Goal: Browse casually: Explore the website without a specific task or goal

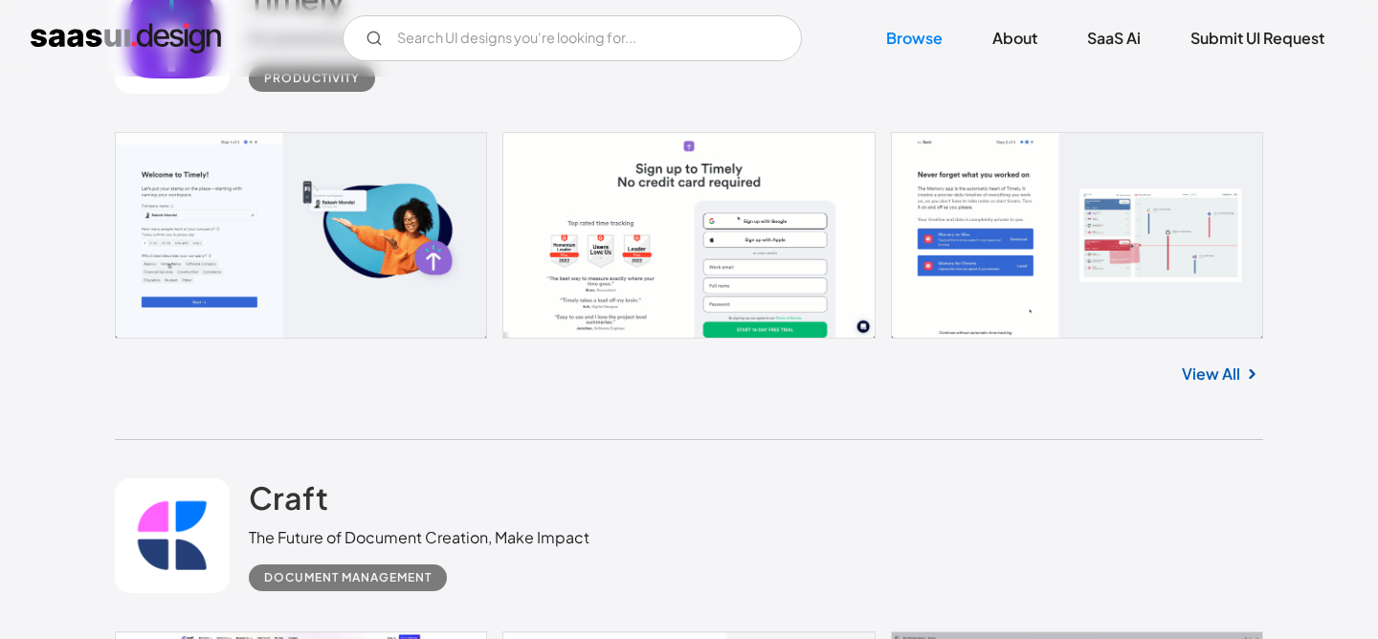
scroll to position [603, 0]
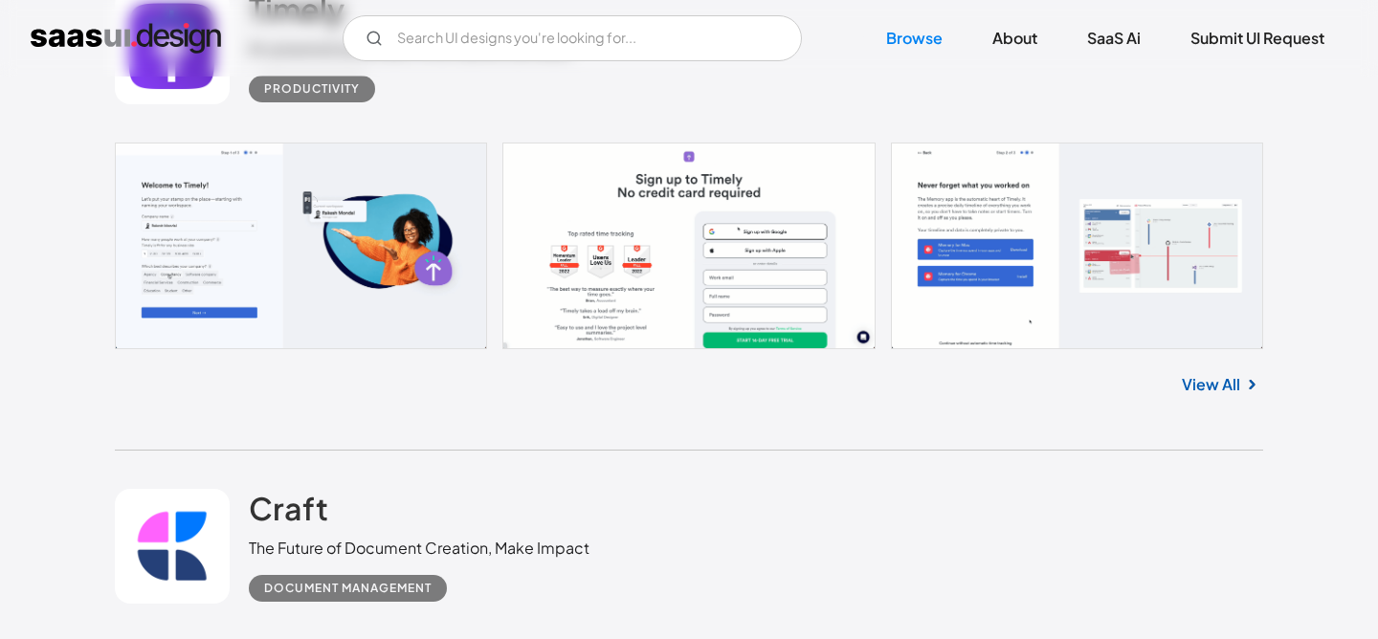
click at [1226, 380] on link "View All" at bounding box center [1211, 384] width 58 height 23
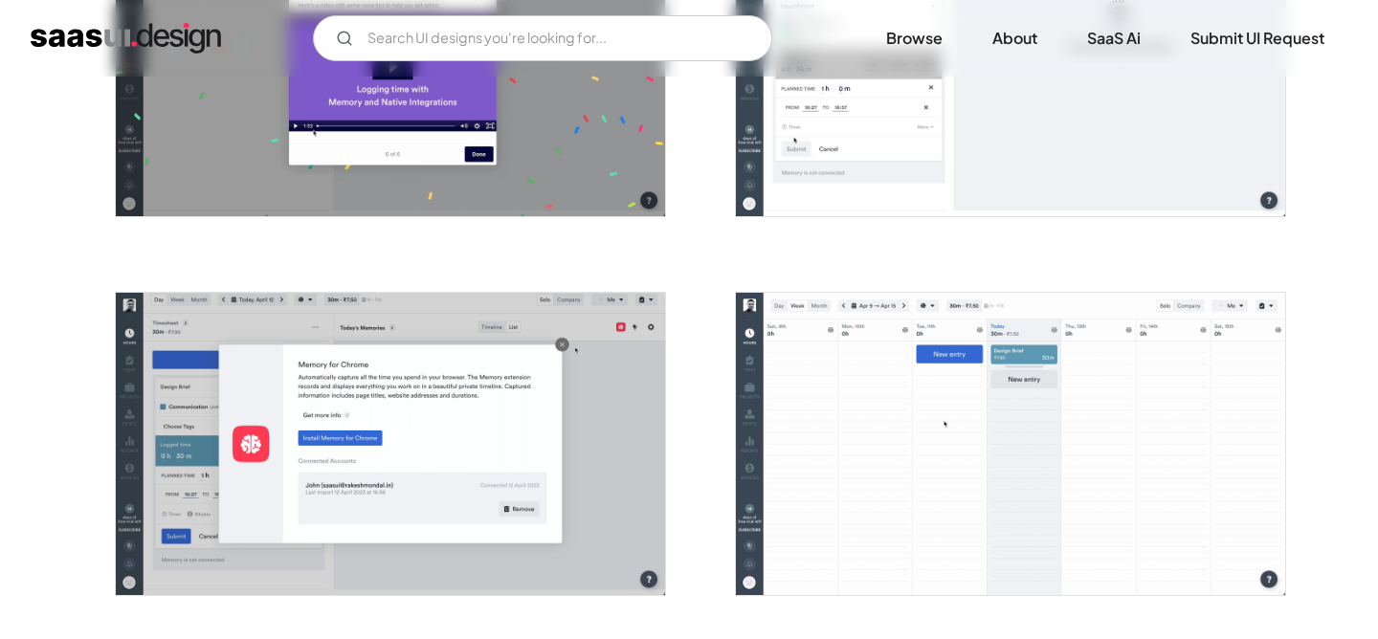
scroll to position [2154, 0]
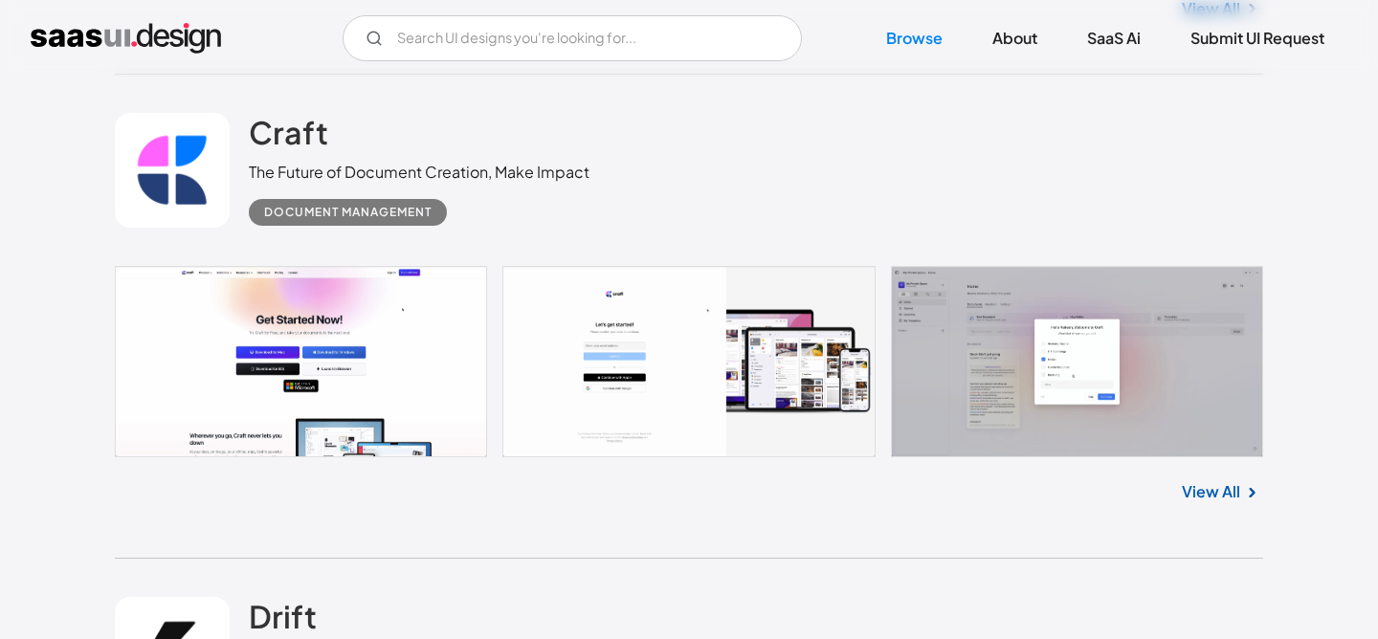
scroll to position [1048, 0]
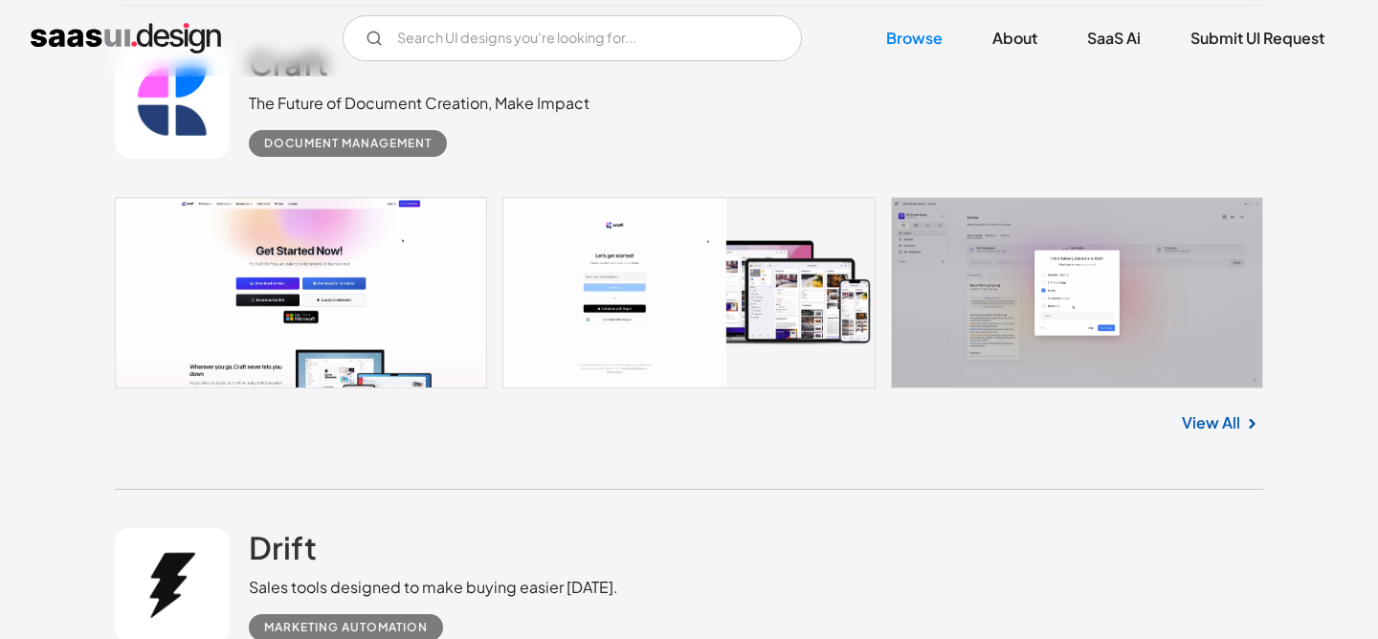
click at [1217, 419] on link "View All" at bounding box center [1211, 423] width 58 height 23
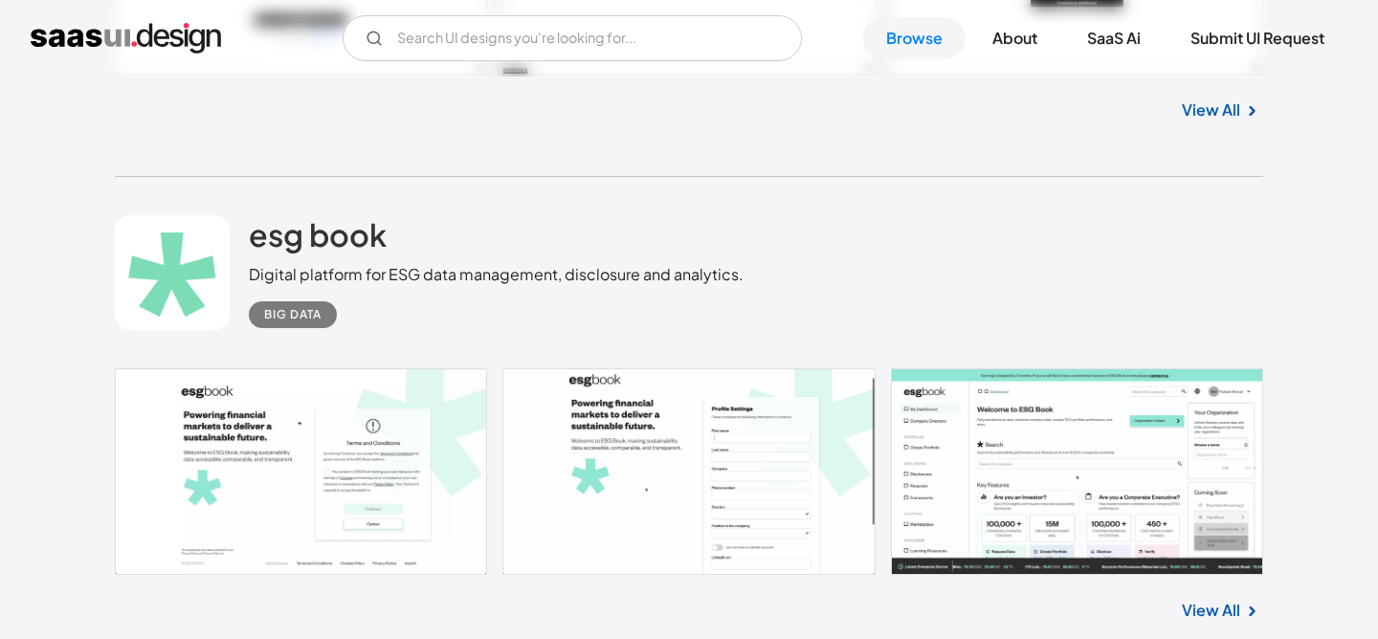
scroll to position [2498, 0]
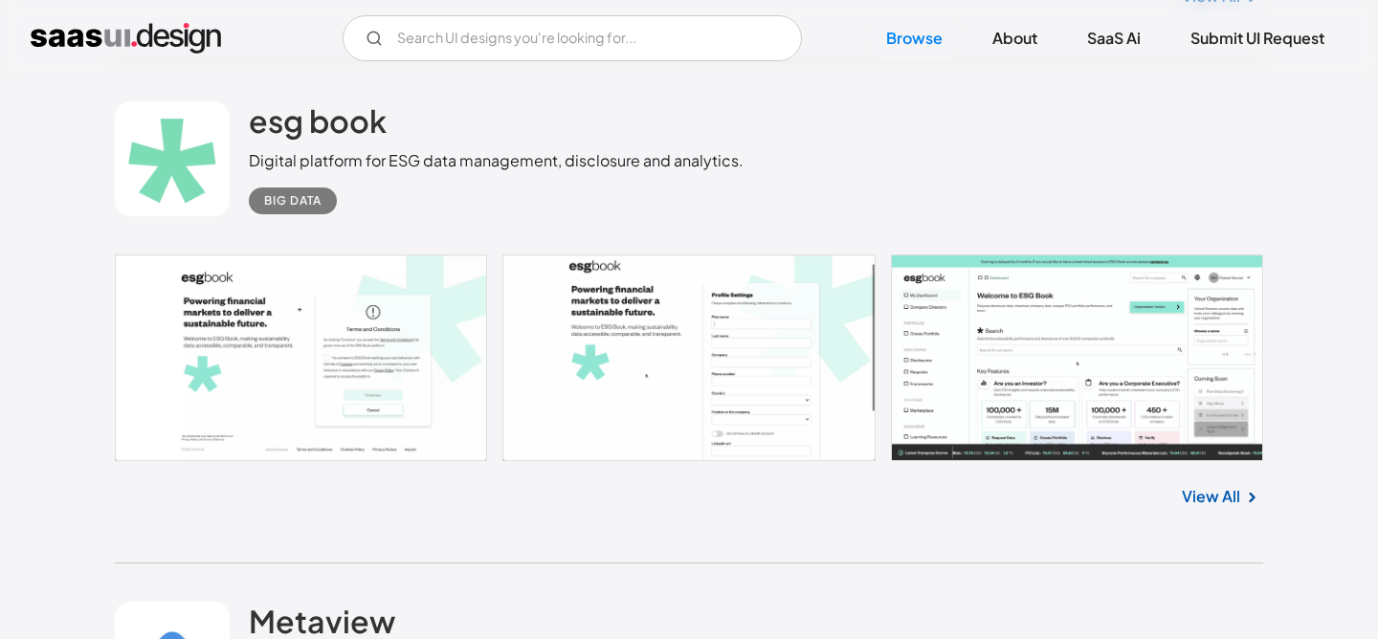
click at [912, 377] on link at bounding box center [689, 358] width 1149 height 207
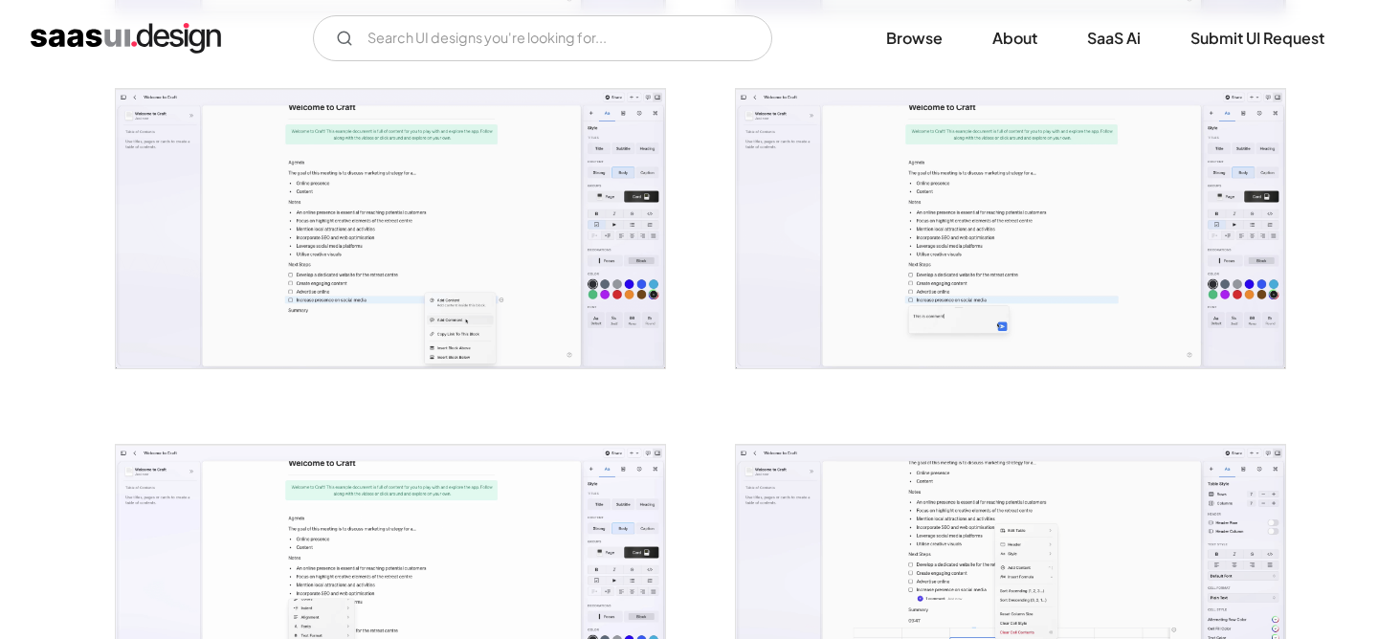
scroll to position [2030, 0]
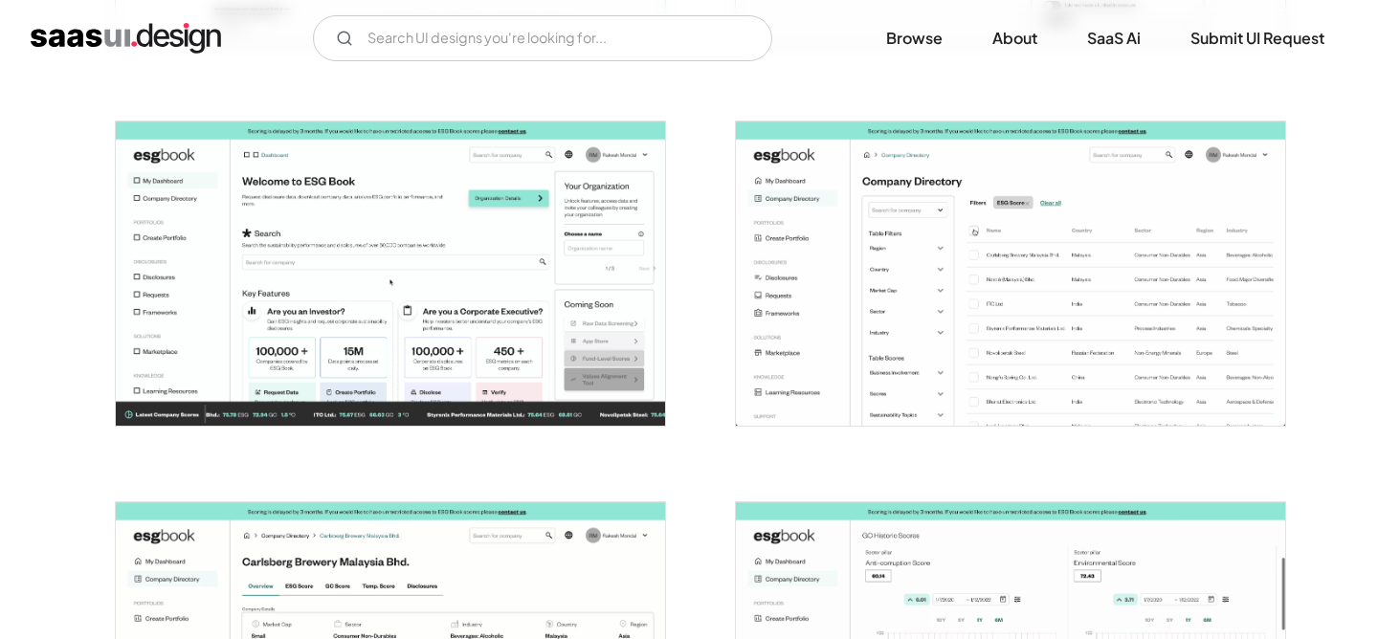
scroll to position [710, 0]
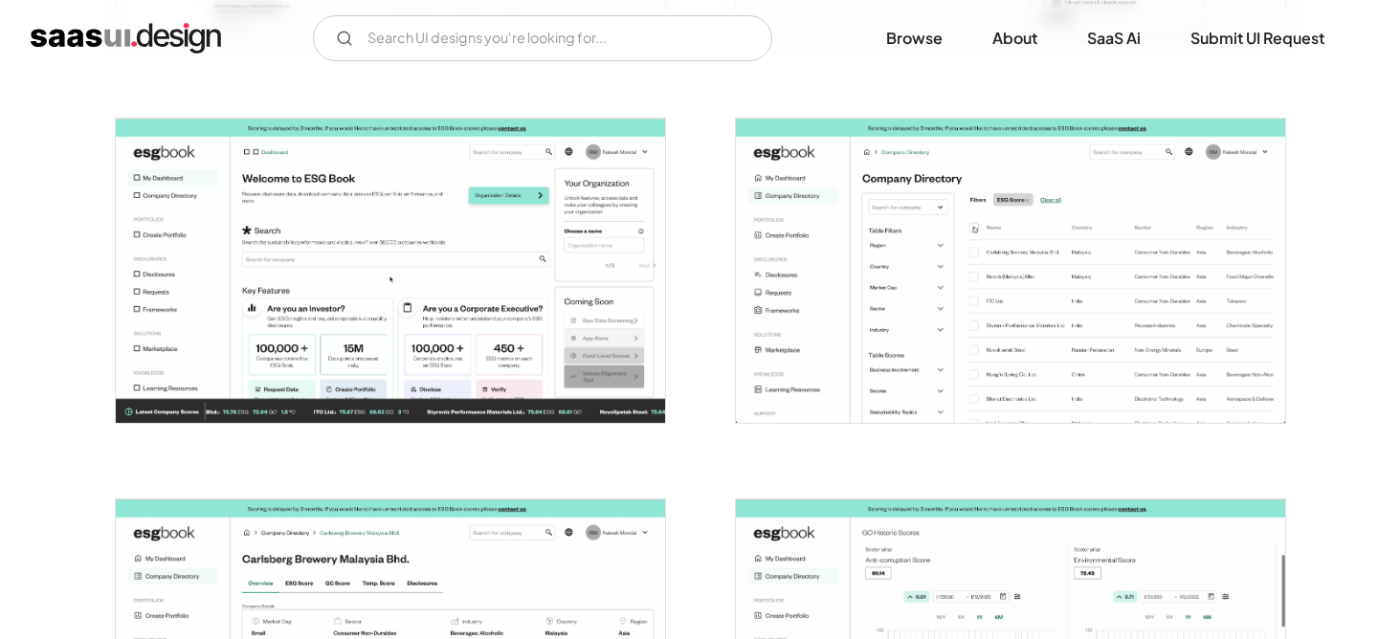
click at [473, 308] on img "open lightbox" at bounding box center [390, 271] width 549 height 304
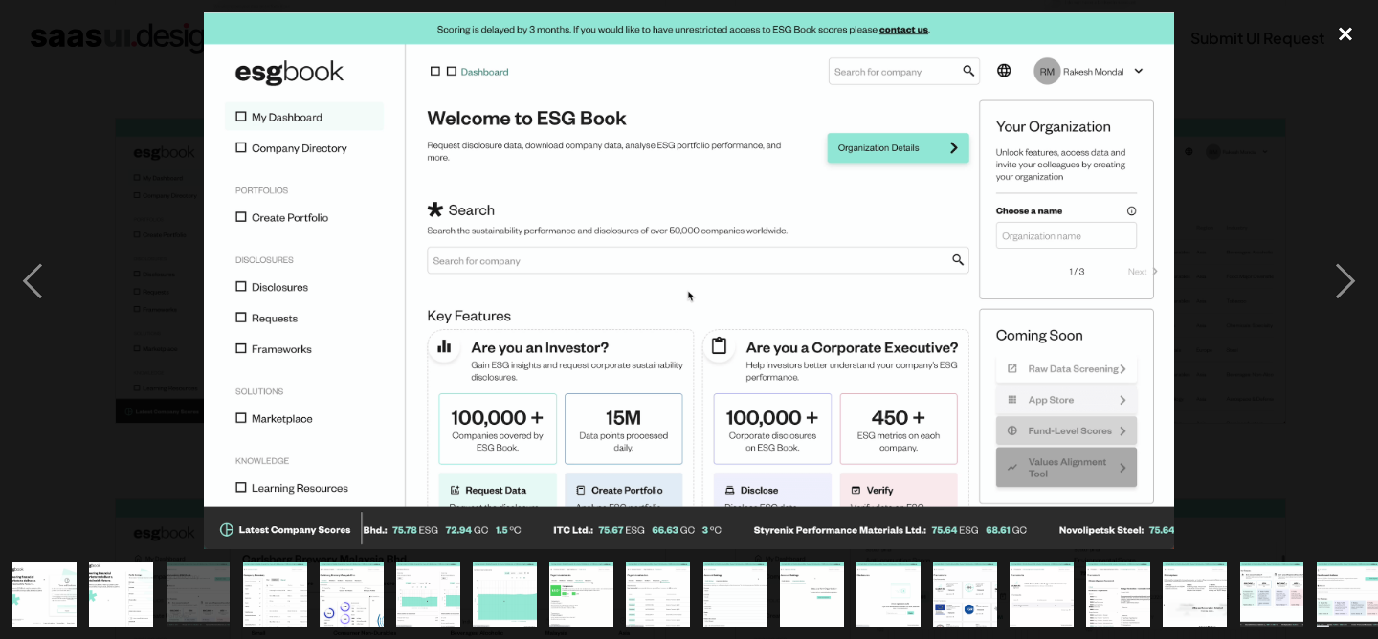
click at [1342, 32] on div "close lightbox" at bounding box center [1345, 33] width 65 height 42
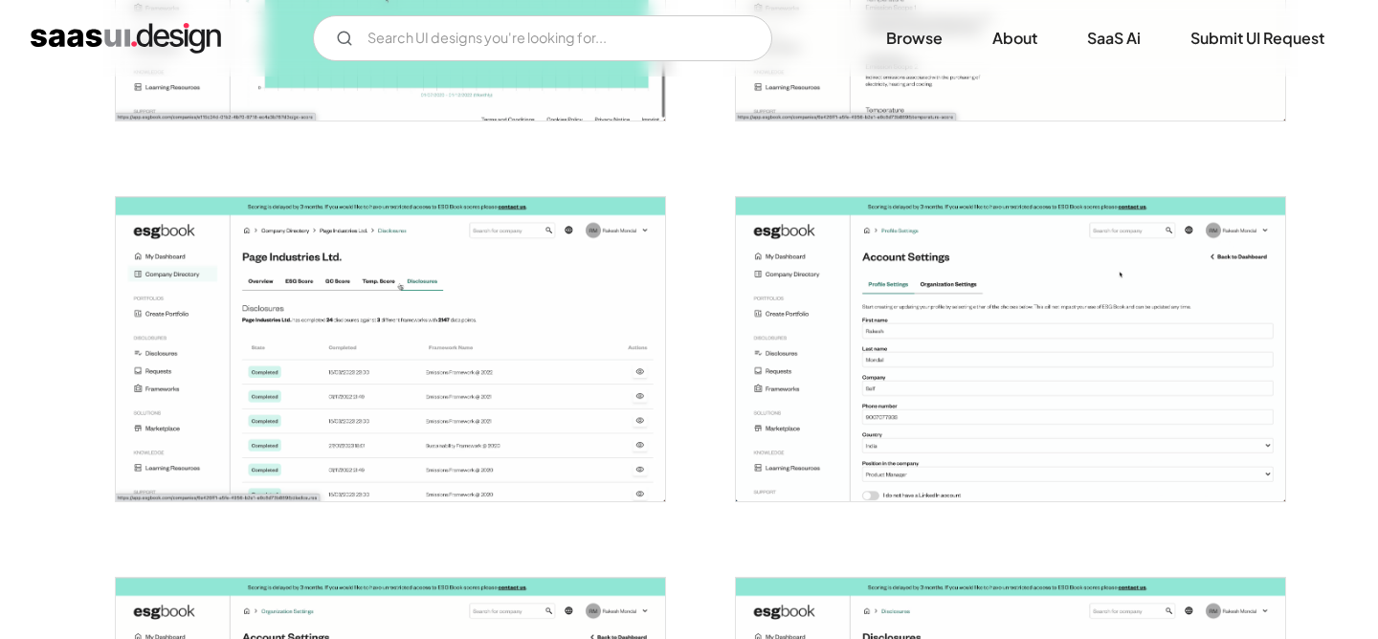
scroll to position [1789, 0]
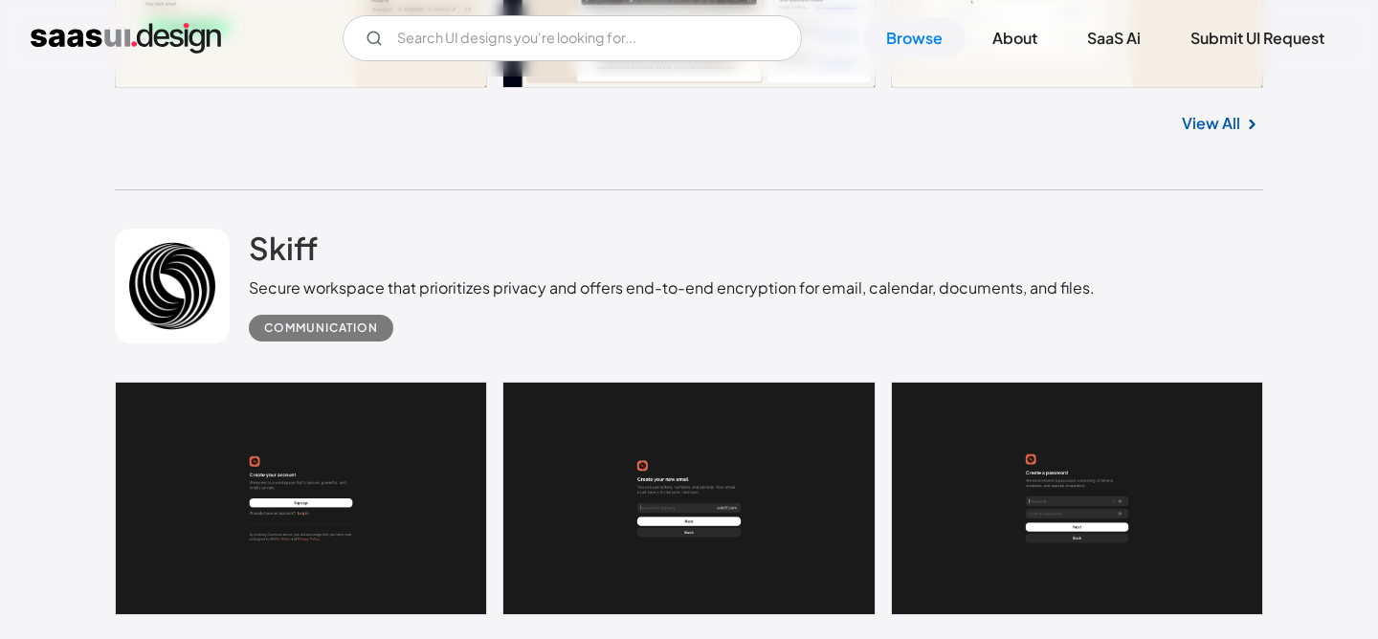
scroll to position [3312, 0]
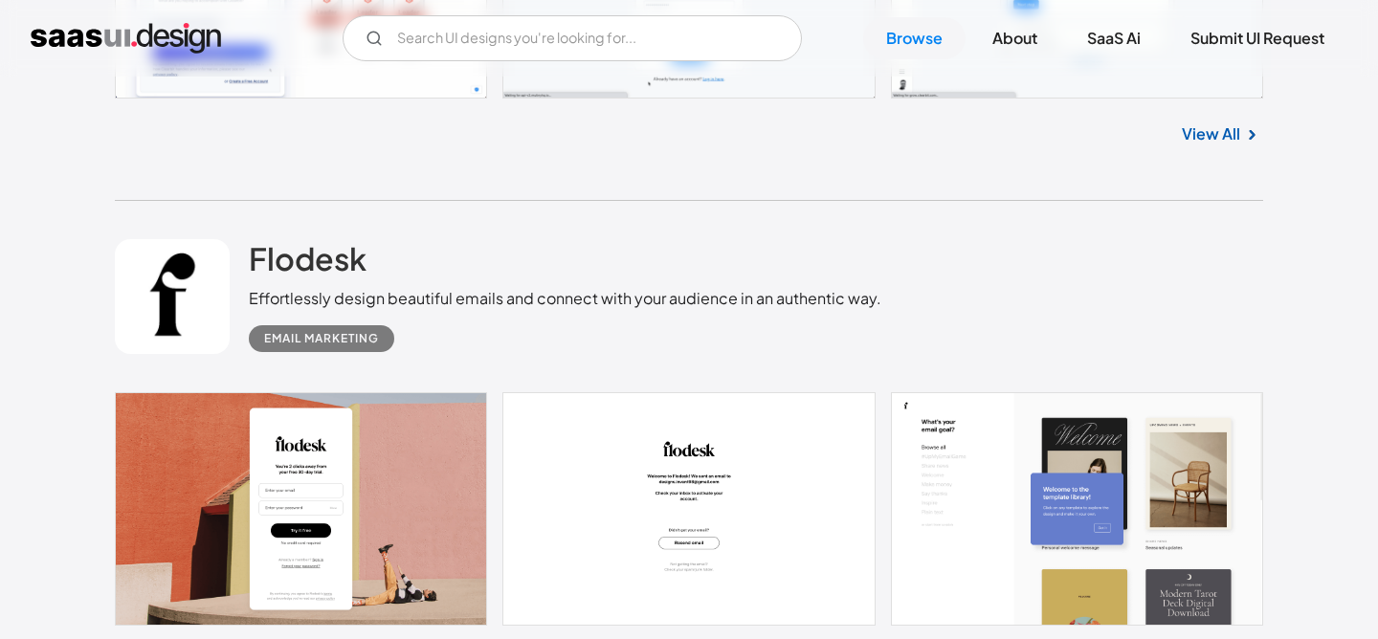
scroll to position [9469, 0]
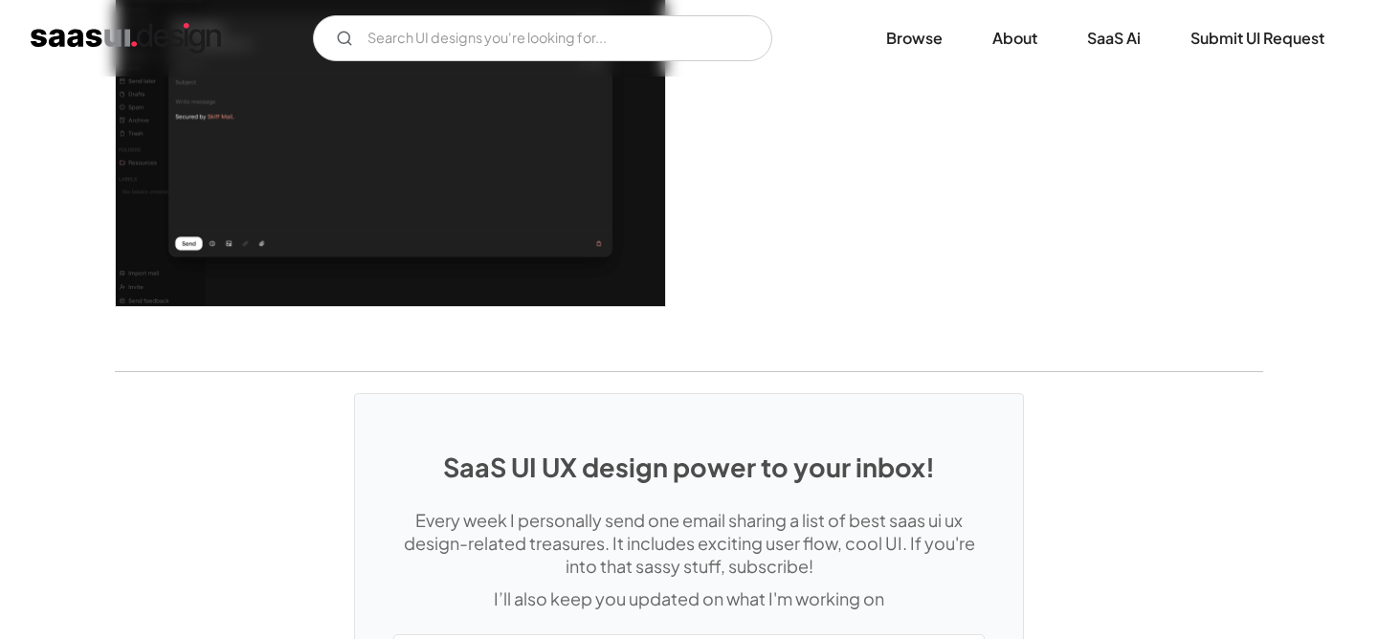
scroll to position [3973, 0]
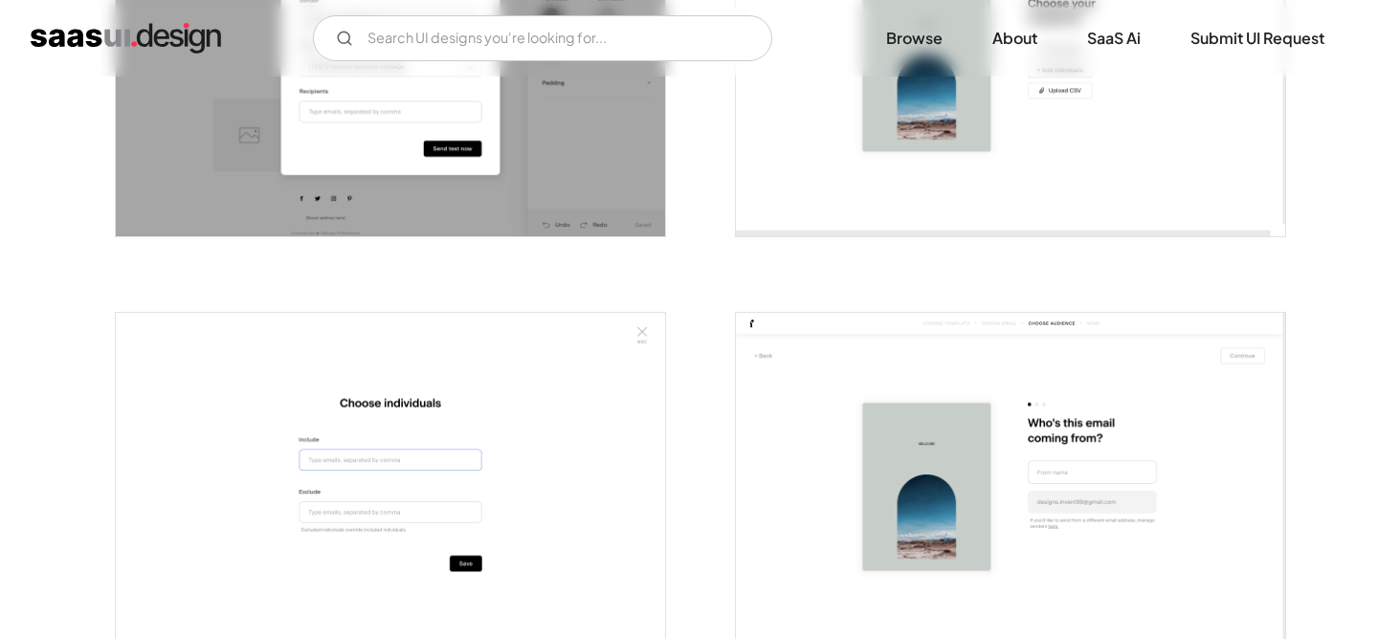
scroll to position [3470, 0]
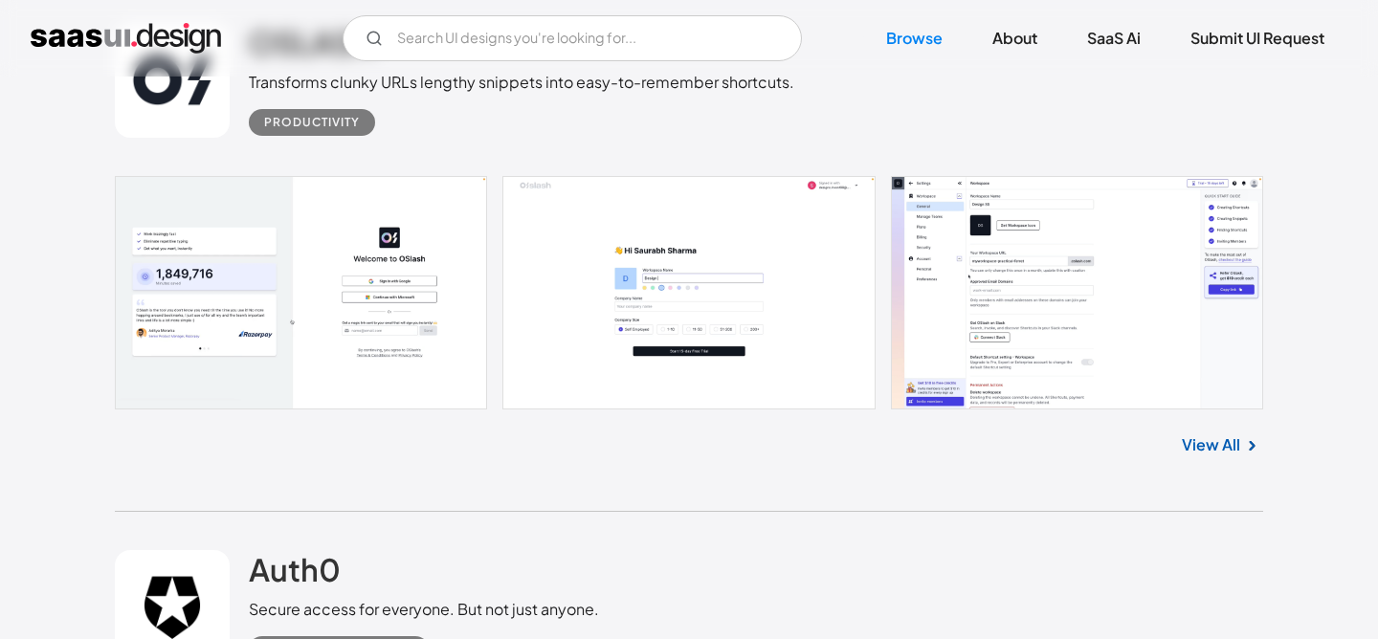
scroll to position [13304, 0]
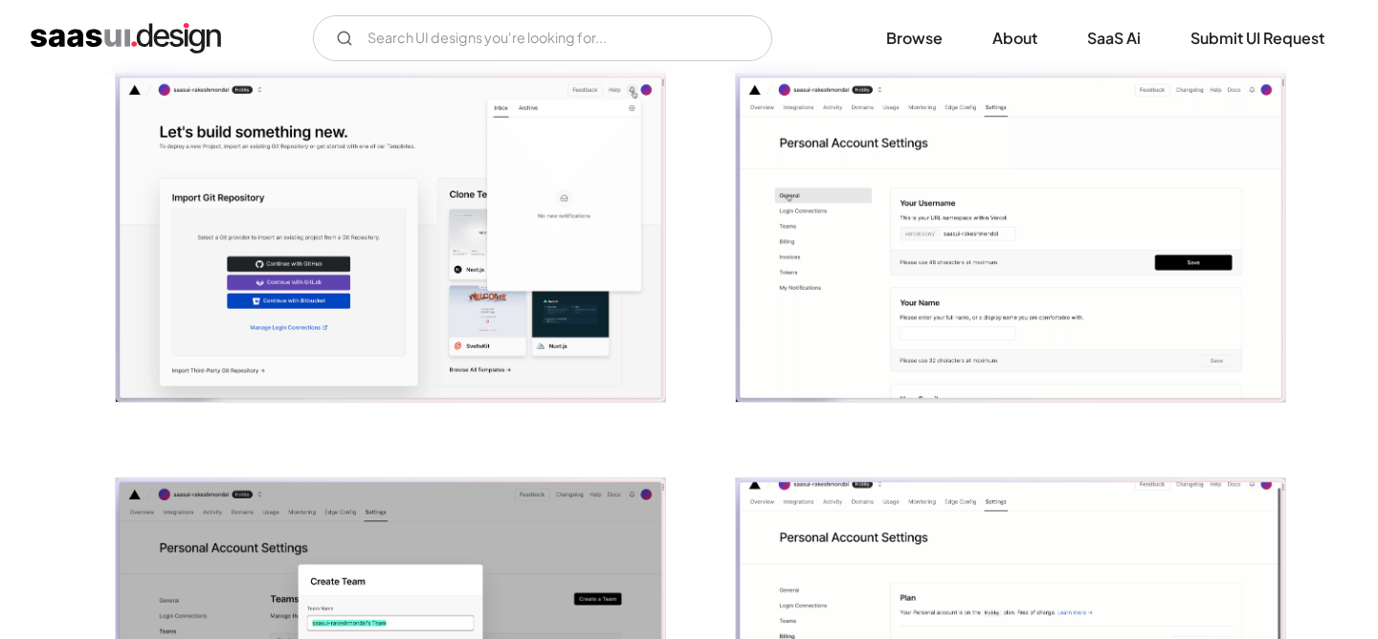
scroll to position [1811, 0]
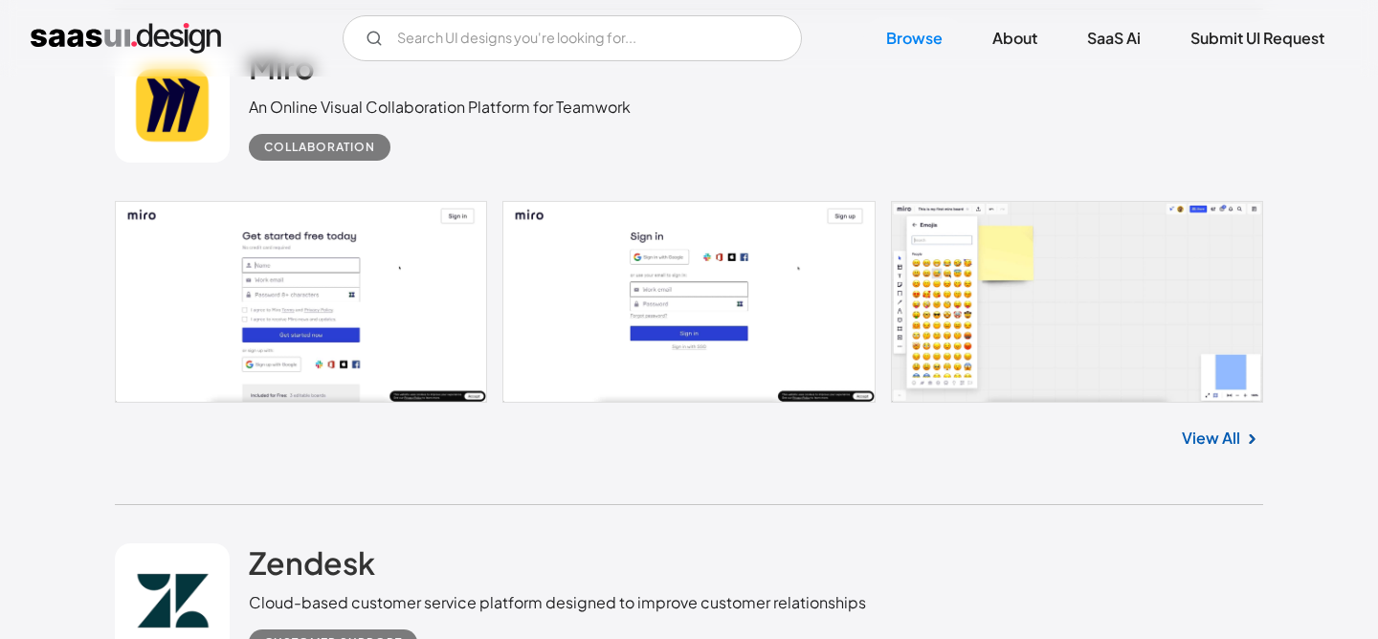
scroll to position [22967, 0]
